Goal: Transaction & Acquisition: Purchase product/service

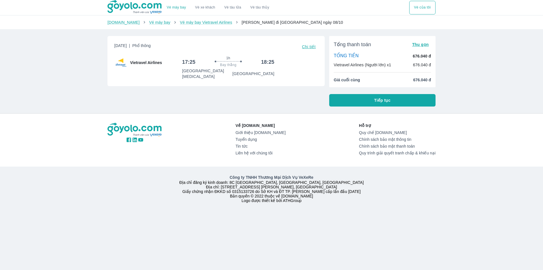
click at [367, 101] on button "Tiếp tục" at bounding box center [382, 100] width 106 height 12
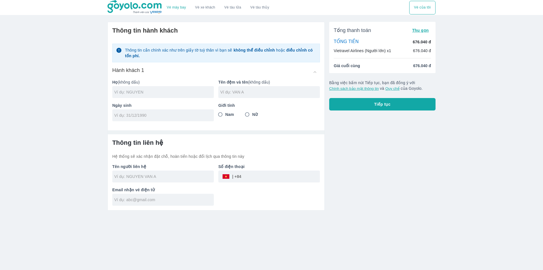
click at [189, 95] on input "text" at bounding box center [164, 92] width 100 height 6
type input "[PERSON_NAME]"
type input "B"
type input "[PERSON_NAME]"
click at [186, 120] on div at bounding box center [163, 115] width 102 height 12
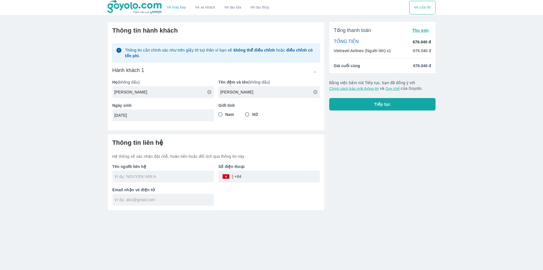
type input "[DATE]"
click at [220, 114] on input "Nam" at bounding box center [220, 114] width 10 height 10
radio input "true"
click at [181, 181] on div at bounding box center [163, 176] width 102 height 12
type input "[PERSON_NAME]"
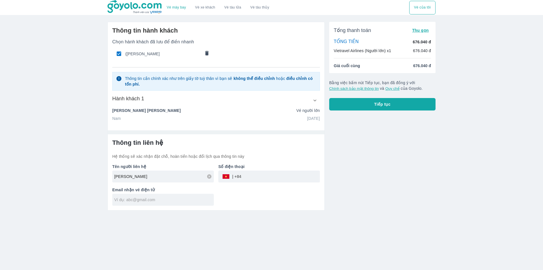
click at [271, 180] on input "tel" at bounding box center [280, 176] width 79 height 14
type input "0336781221"
click at [182, 202] on input "text" at bounding box center [164, 200] width 100 height 6
type input "[EMAIL_ADDRESS][DOMAIN_NAME]"
click at [361, 114] on div "Tổng thanh toán Thu gọn TỔNG TIỀN 676.040 đ Vietravel Airlines (Người lớn) x1 6…" at bounding box center [380, 113] width 111 height 193
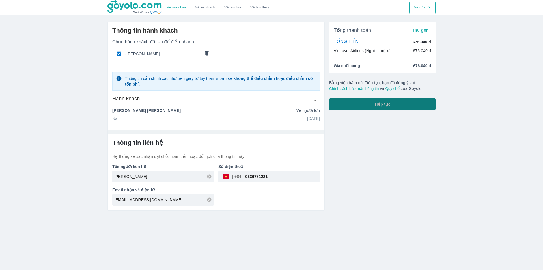
click at [364, 109] on button "Tiếp tục" at bounding box center [382, 104] width 106 height 12
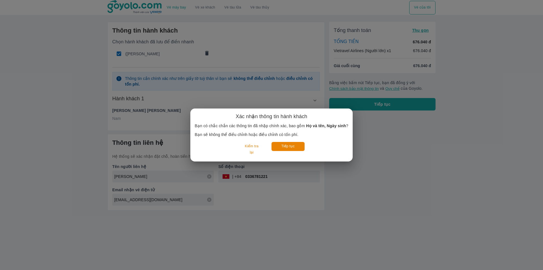
click at [370, 128] on div "Xác nhận thông tin hành khách Bạn có chắc chắn các thông tin đã nhập chính xác,…" at bounding box center [271, 135] width 543 height 270
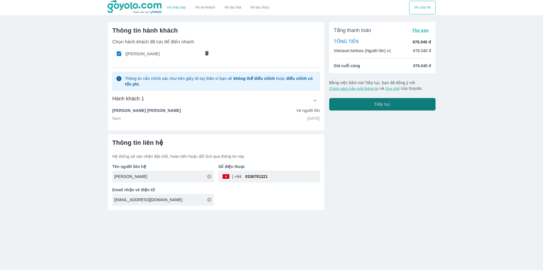
click at [364, 110] on button "Tiếp tục" at bounding box center [382, 104] width 106 height 12
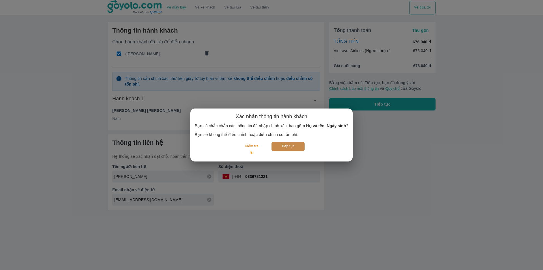
click at [292, 151] on button "Tiếp tục" at bounding box center [288, 146] width 33 height 9
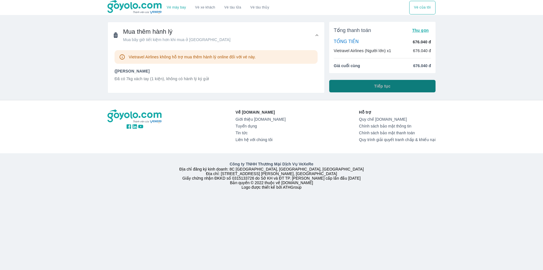
click at [375, 88] on span "Tiếp tục" at bounding box center [382, 86] width 16 height 6
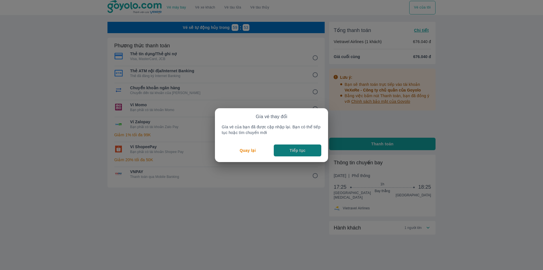
click at [284, 151] on button "Tiếp tục" at bounding box center [298, 150] width 48 height 12
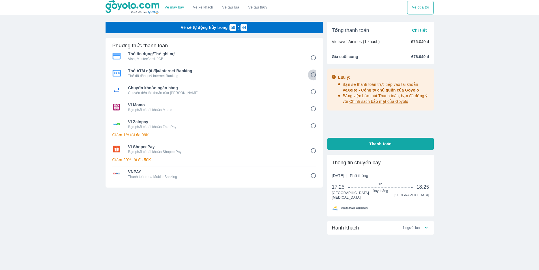
click at [316, 75] on input "2" at bounding box center [313, 74] width 11 height 11
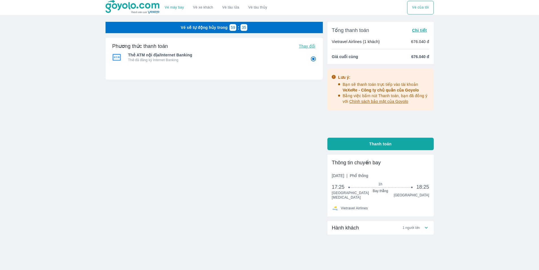
click at [139, 59] on p "Thẻ đã đăng ký Internet Banking" at bounding box center [215, 60] width 174 height 5
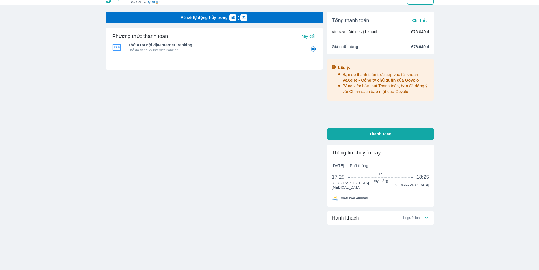
click at [413, 129] on button "Thanh toán" at bounding box center [380, 134] width 106 height 12
radio input "true"
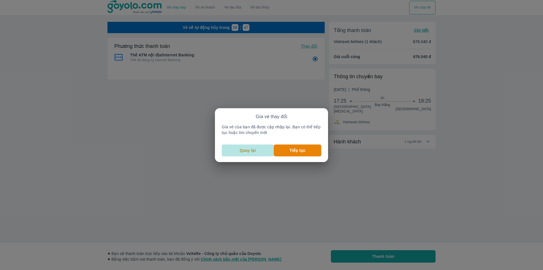
click at [240, 151] on button "Quay lại" at bounding box center [248, 150] width 52 height 12
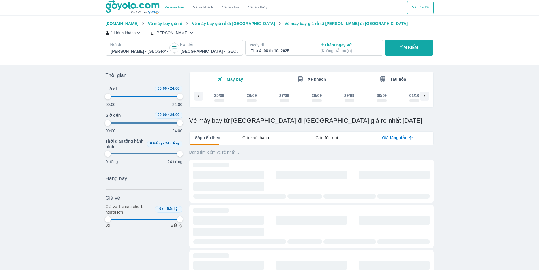
scroll to position [0, 258]
type input "97.9166666666667"
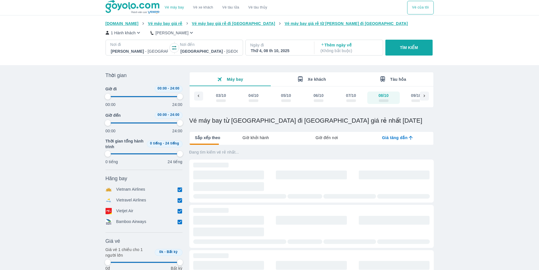
type input "97.9166666666667"
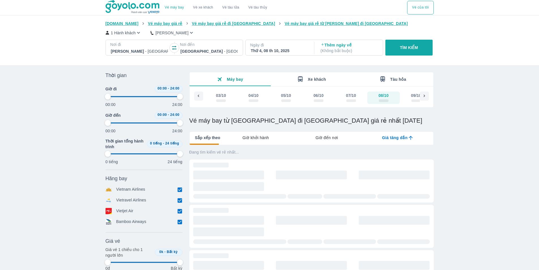
type input "97.9166666666667"
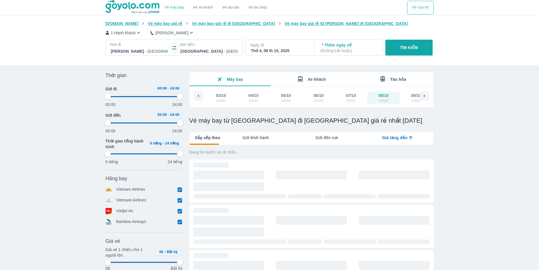
type input "97.9166666666667"
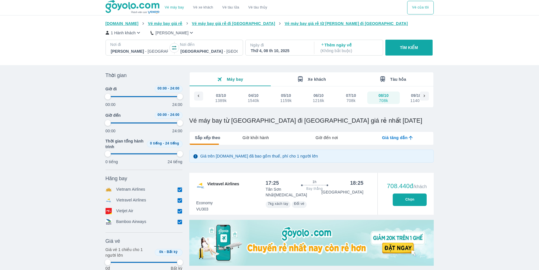
type input "97.9166666666667"
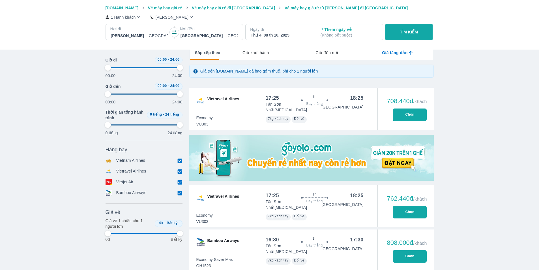
type input "97.9166666666667"
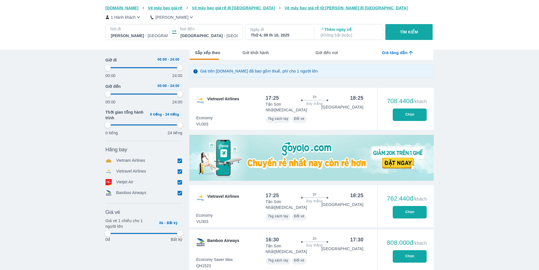
type input "97.9166666666667"
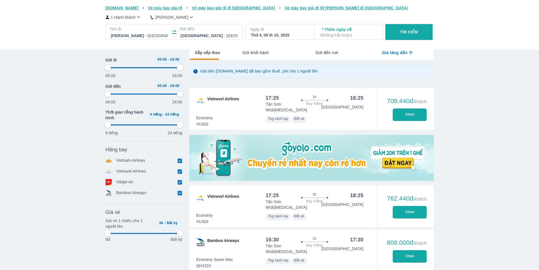
type input "97.9166666666667"
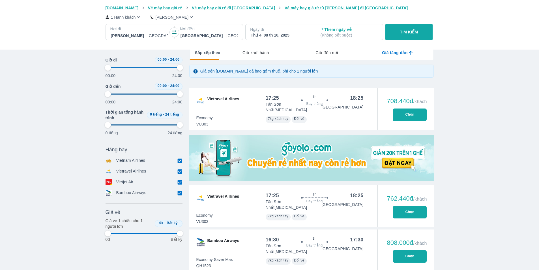
type input "97.9166666666667"
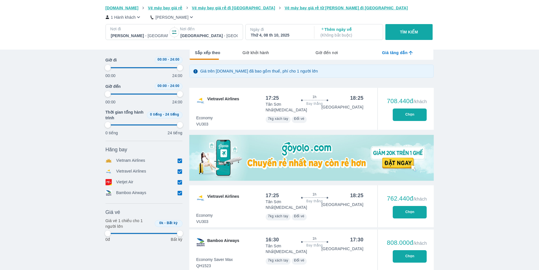
type input "97.9166666666667"
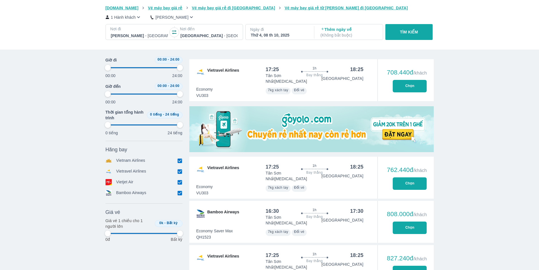
type input "97.9166666666667"
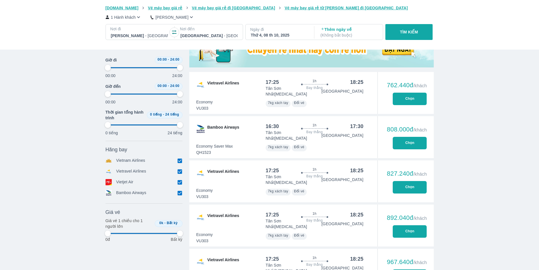
type input "97.9166666666667"
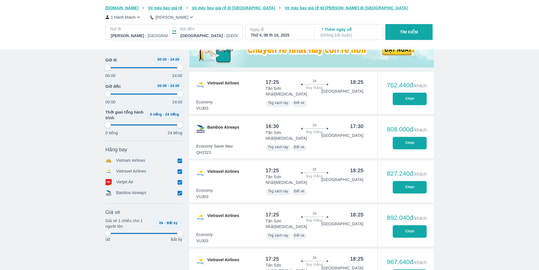
type input "97.9166666666667"
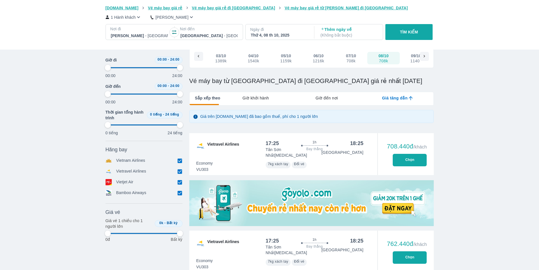
scroll to position [28, 0]
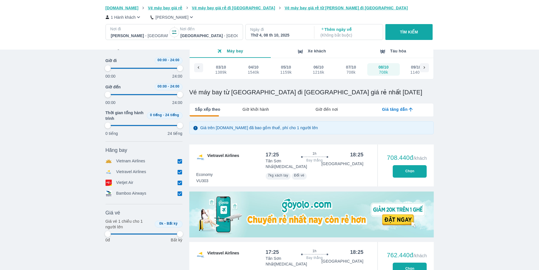
type input "97.9166666666667"
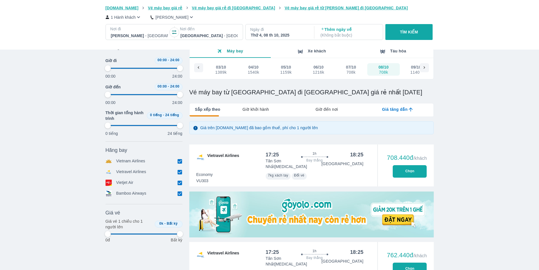
type input "97.9166666666667"
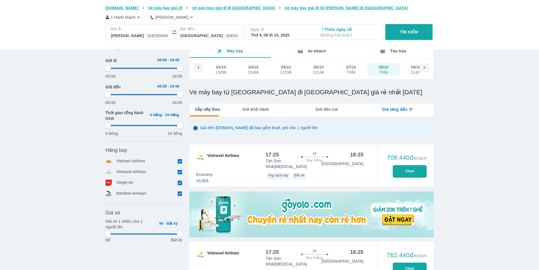
type input "97.9166666666667"
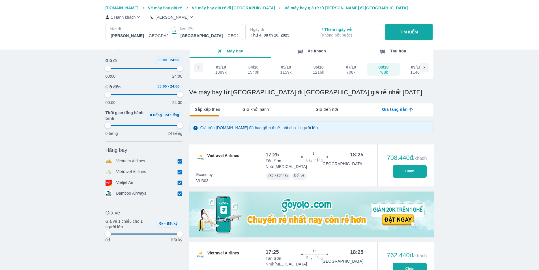
type input "97.9166666666667"
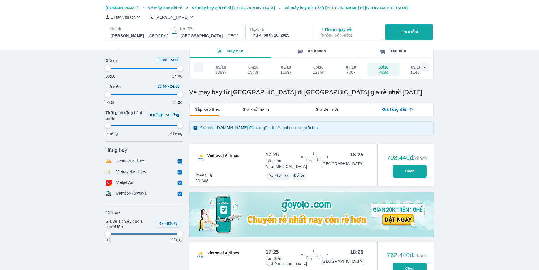
type input "97.9166666666667"
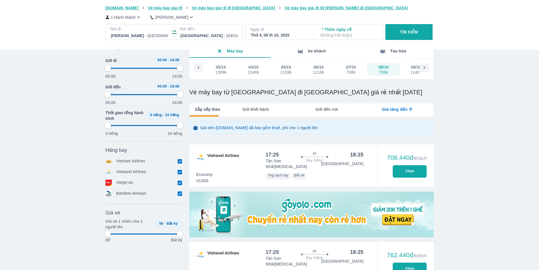
type input "97.9166666666667"
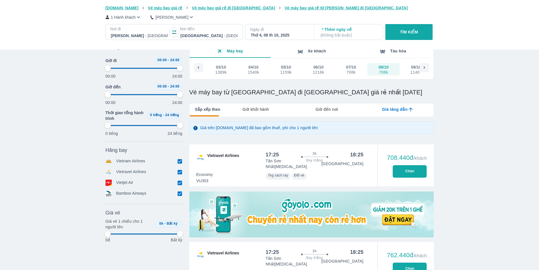
type input "97.9166666666667"
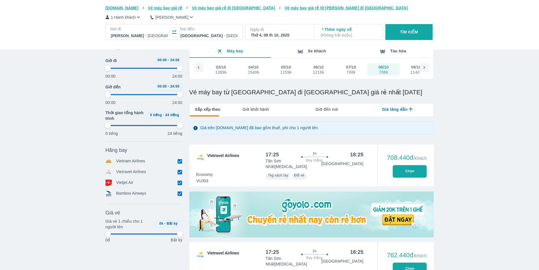
type input "97.9166666666667"
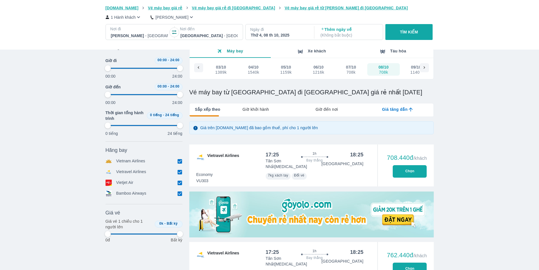
type input "97.9166666666667"
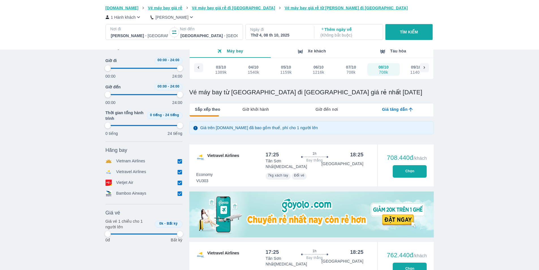
type input "97.9166666666667"
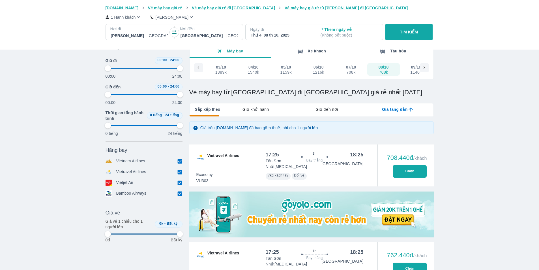
type input "97.9166666666667"
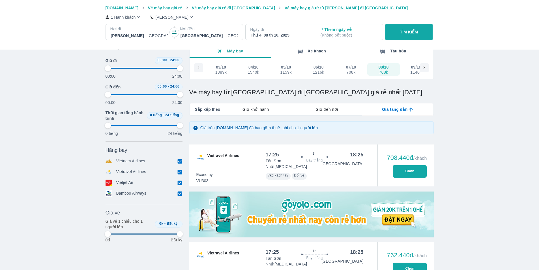
type input "97.9166666666667"
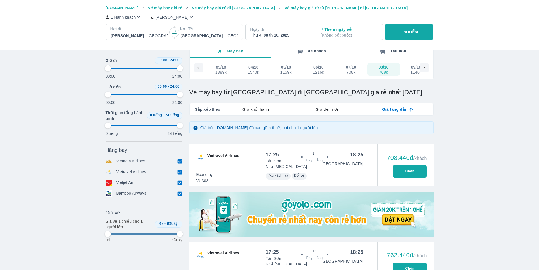
type input "97.9166666666667"
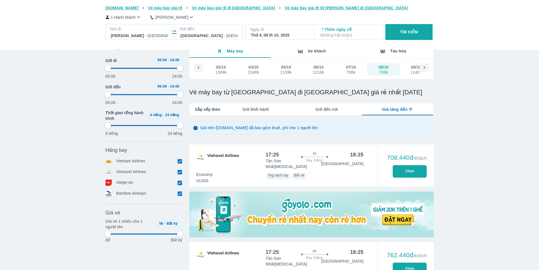
type input "97.9166666666667"
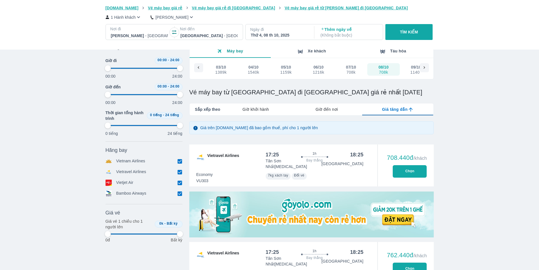
type input "97.9166666666667"
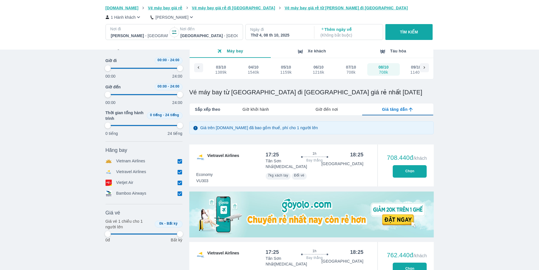
type input "97.9166666666667"
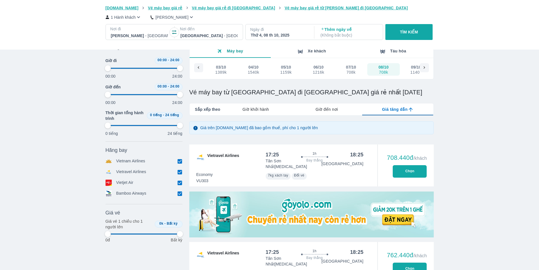
type input "97.9166666666667"
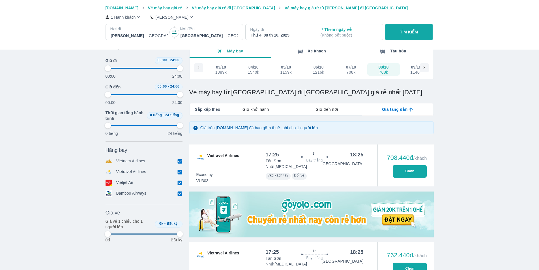
type input "97.9166666666667"
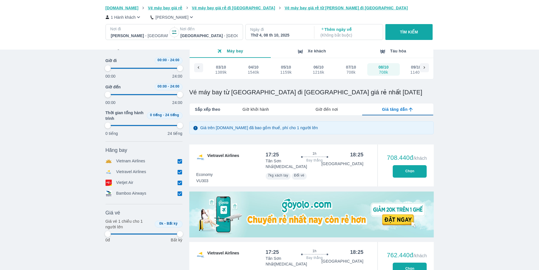
type input "97.9166666666667"
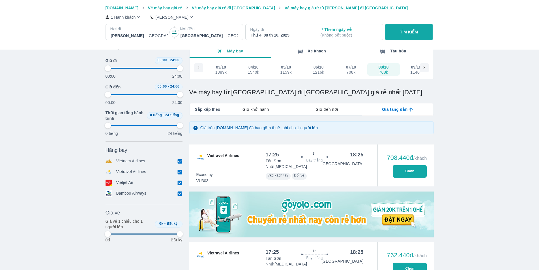
type input "97.9166666666667"
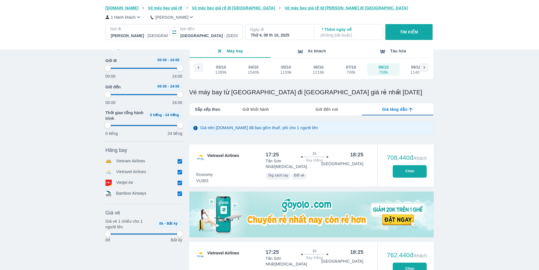
type input "97.9166666666667"
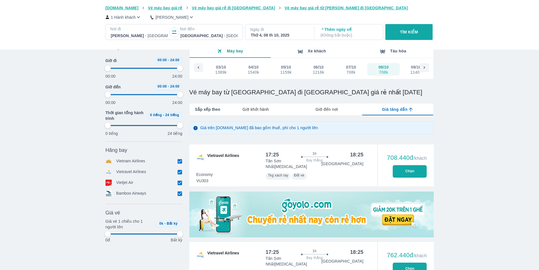
type input "97.9166666666667"
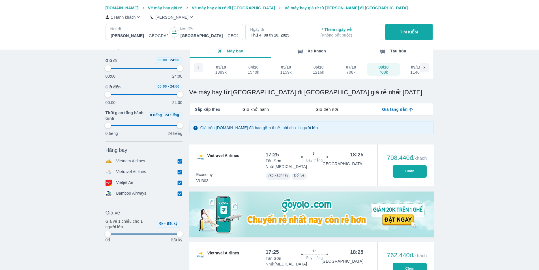
type input "97.9166666666667"
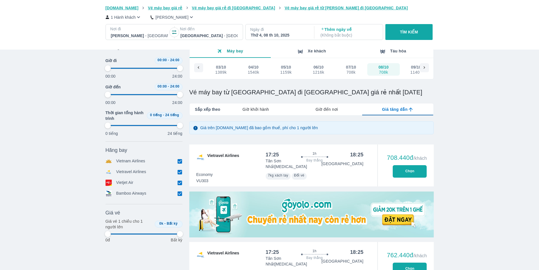
type input "97.9166666666667"
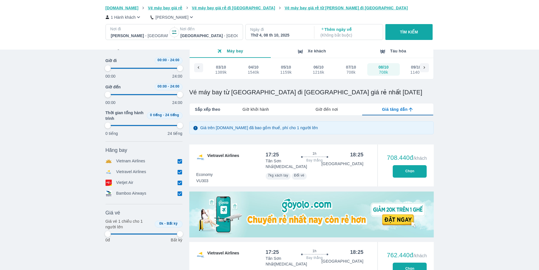
type input "97.9166666666667"
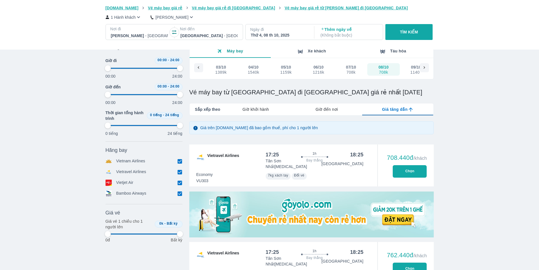
type input "97.9166666666667"
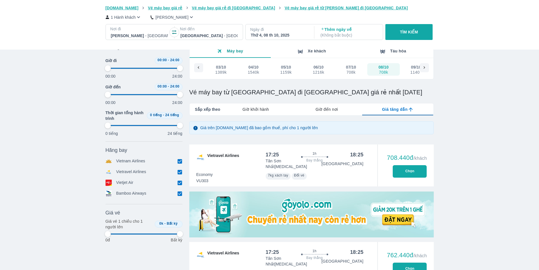
type input "97.9166666666667"
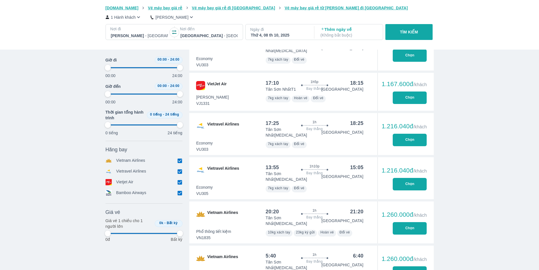
type input "97.9166666666667"
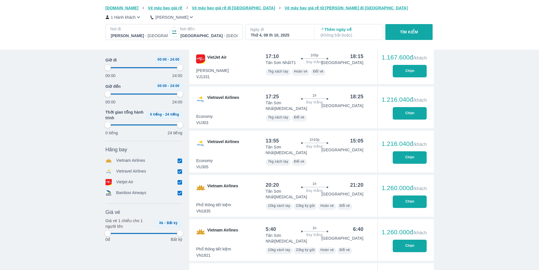
type input "97.9166666666667"
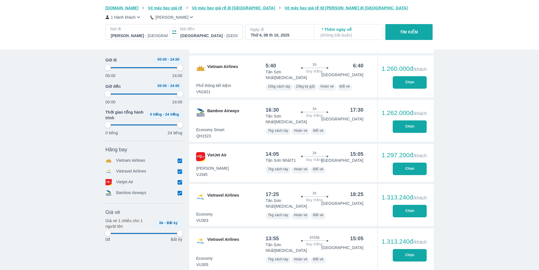
scroll to position [821, 0]
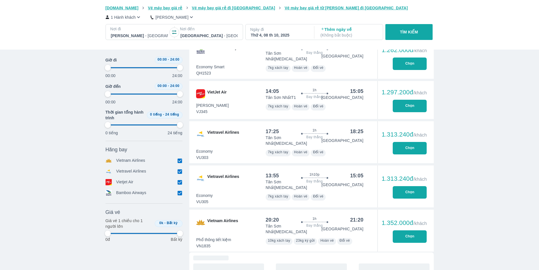
type input "97.9166666666667"
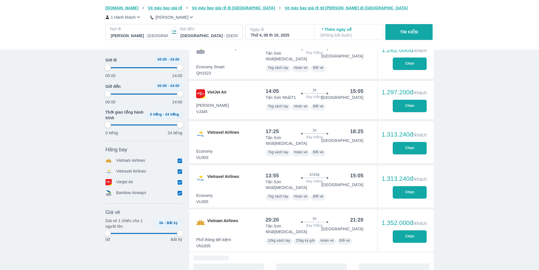
type input "97.9166666666667"
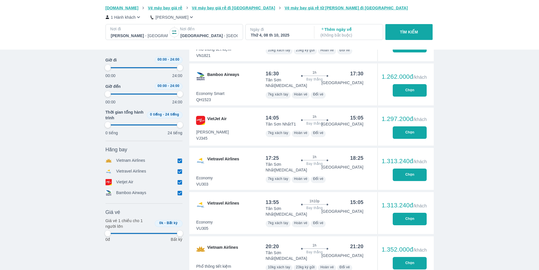
type input "97.9166666666667"
